Goal: Task Accomplishment & Management: Manage account settings

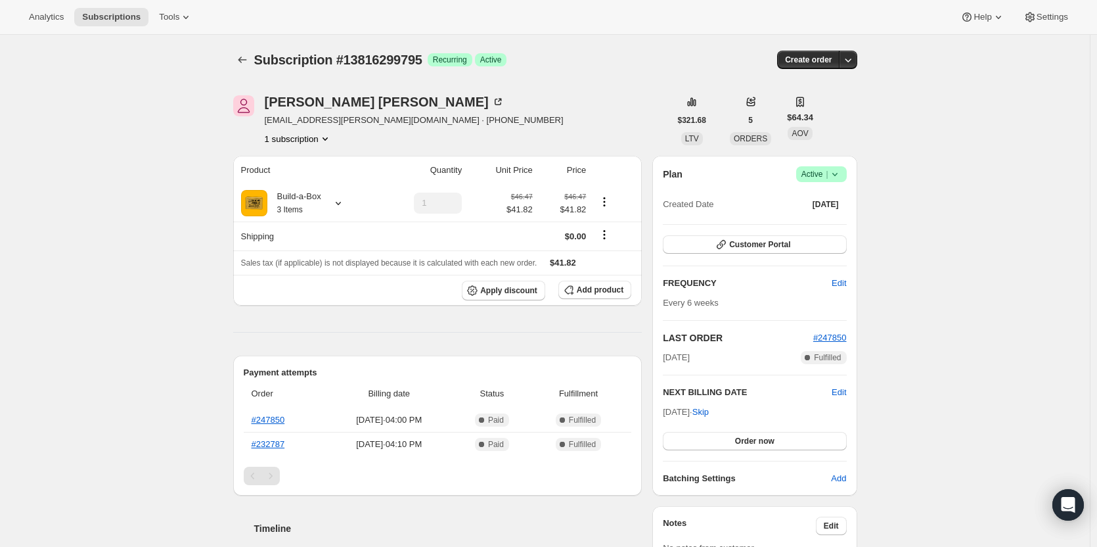
click at [839, 172] on icon at bounding box center [835, 174] width 13 height 13
click at [833, 225] on span "Cancel subscription" at bounding box center [826, 223] width 74 height 10
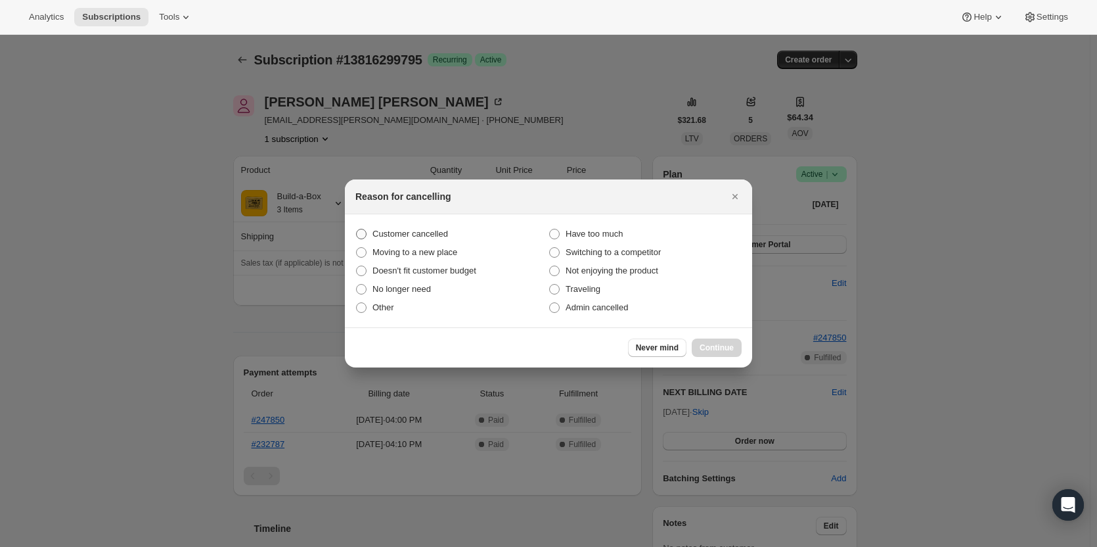
click at [421, 226] on label "Customer cancelled" at bounding box center [452, 234] width 193 height 18
click at [357, 229] on input "Customer cancelled" at bounding box center [356, 229] width 1 height 1
radio input "true"
click at [729, 346] on span "Continue" at bounding box center [717, 347] width 34 height 11
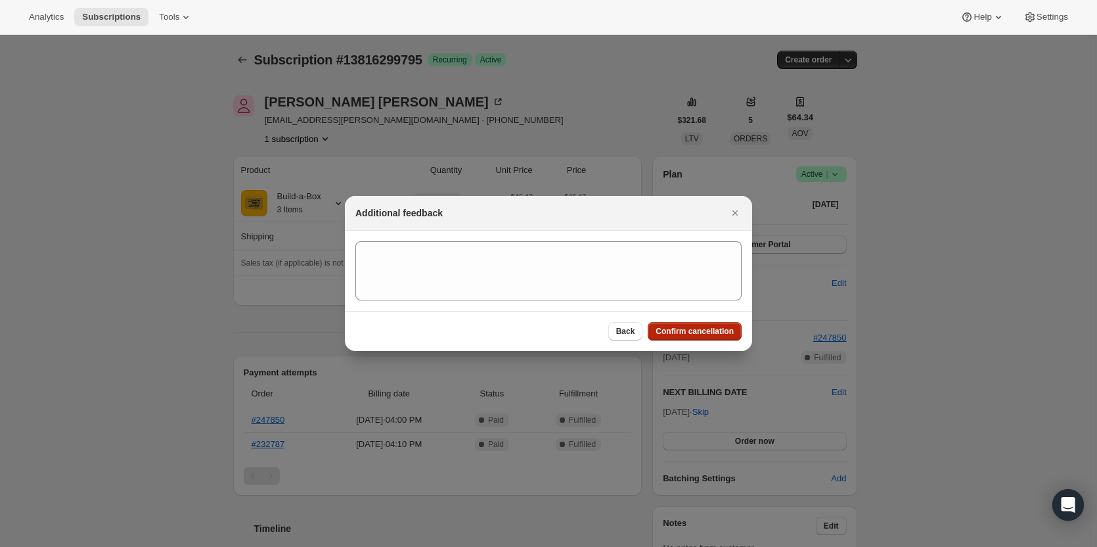
click at [724, 331] on span "Confirm cancellation" at bounding box center [695, 331] width 78 height 11
